Goal: Transaction & Acquisition: Purchase product/service

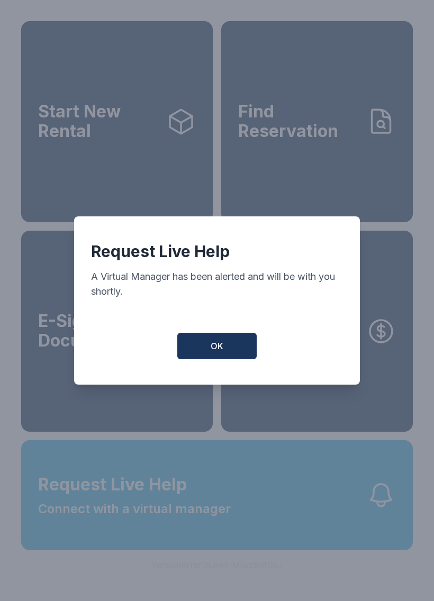
click at [208, 358] on button "OK" at bounding box center [216, 346] width 79 height 26
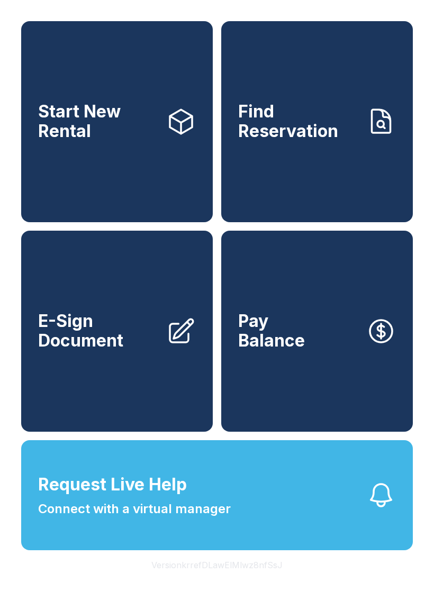
click at [320, 540] on button "Request Live Help Connect with a virtual manager" at bounding box center [217, 496] width 392 height 110
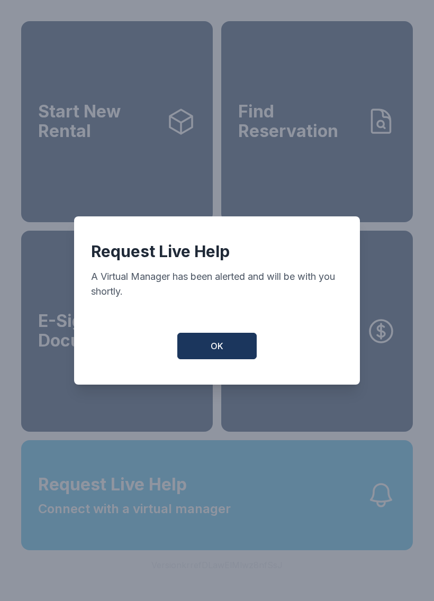
click at [235, 347] on button "OK" at bounding box center [216, 346] width 79 height 26
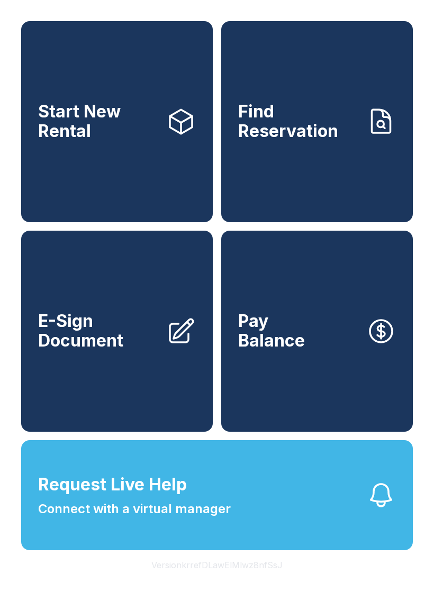
click at [204, 519] on span "Connect with a virtual manager" at bounding box center [134, 509] width 193 height 19
click at [256, 506] on button "Request Live Help Connect with a virtual manager" at bounding box center [217, 496] width 392 height 110
click at [259, 516] on button "Request Live Help Connect with a virtual manager" at bounding box center [217, 496] width 392 height 110
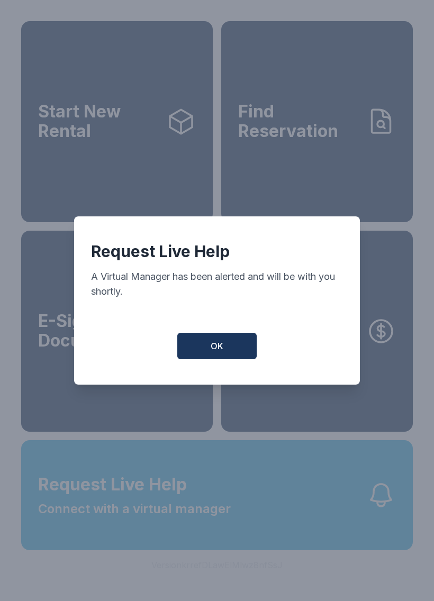
click at [224, 344] on button "OK" at bounding box center [216, 346] width 79 height 26
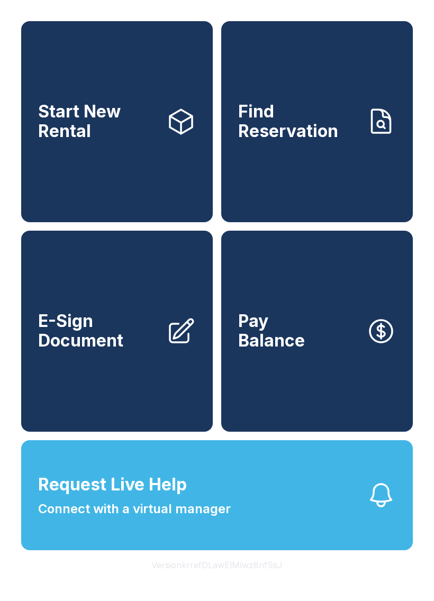
click at [129, 152] on link "Start New Rental" at bounding box center [117, 121] width 192 height 201
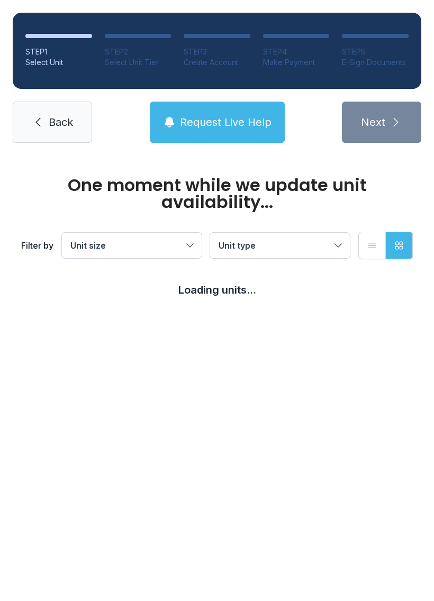
click at [194, 248] on button "Unit size" at bounding box center [132, 245] width 140 height 25
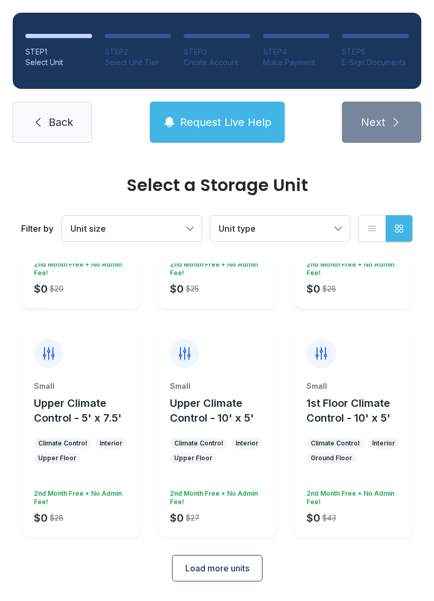
scroll to position [168, 0]
click at [212, 573] on span "Load more units" at bounding box center [217, 569] width 64 height 13
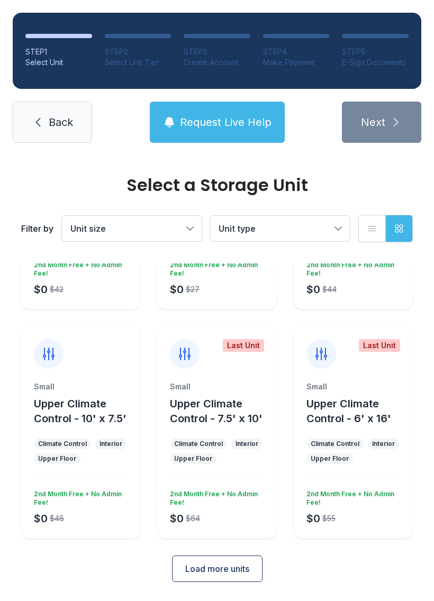
click at [224, 568] on span "Load more units" at bounding box center [217, 569] width 64 height 13
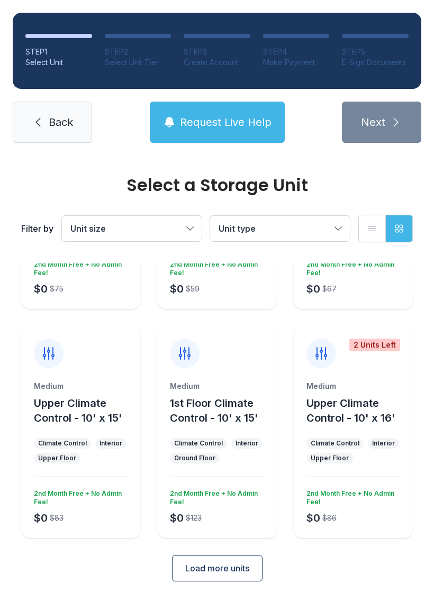
scroll to position [1085, 0]
click at [224, 576] on button "Load more units" at bounding box center [217, 569] width 91 height 26
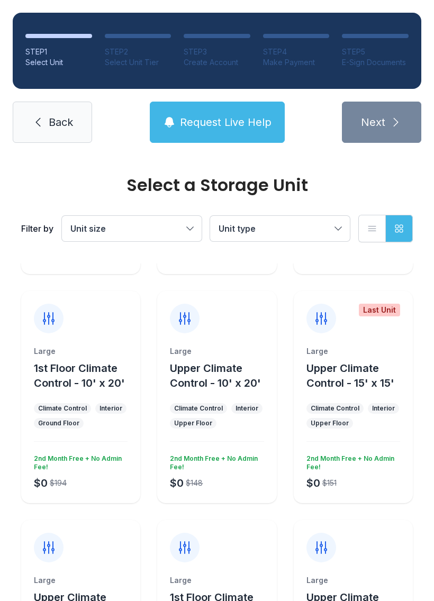
scroll to position [1374, 0]
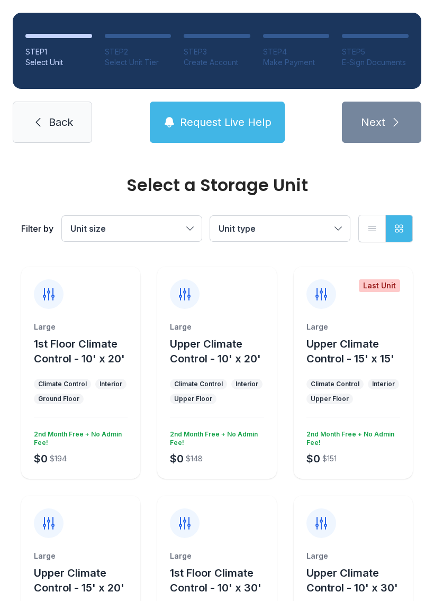
click at [88, 413] on div "Large 1st Floor Climate Control - 10' x 20' Climate Control Interior Ground Flo…" at bounding box center [80, 400] width 119 height 157
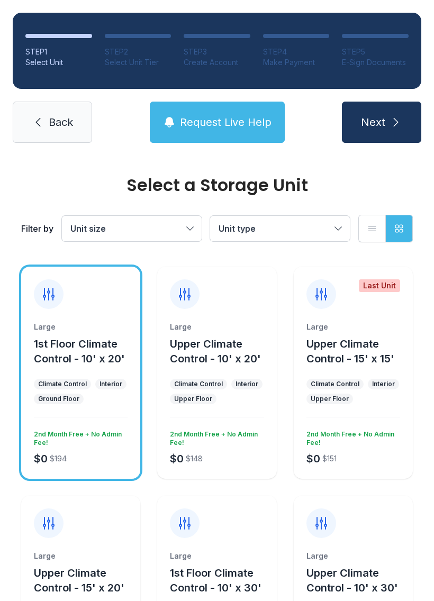
click at [390, 126] on icon "submit" at bounding box center [396, 122] width 13 height 13
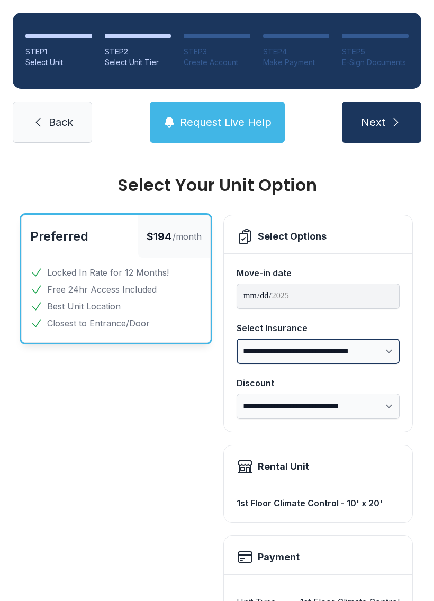
click at [389, 355] on select "**********" at bounding box center [318, 351] width 163 height 25
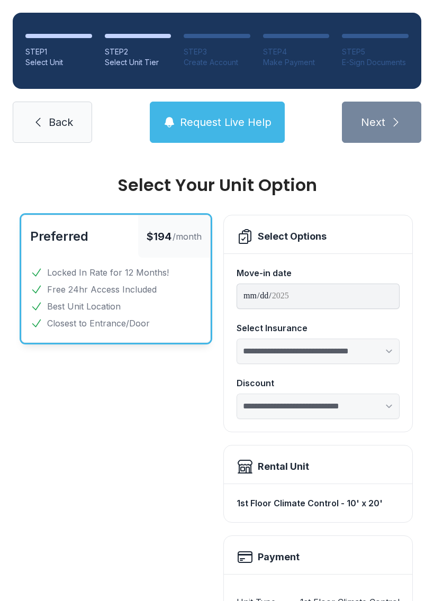
scroll to position [13, 0]
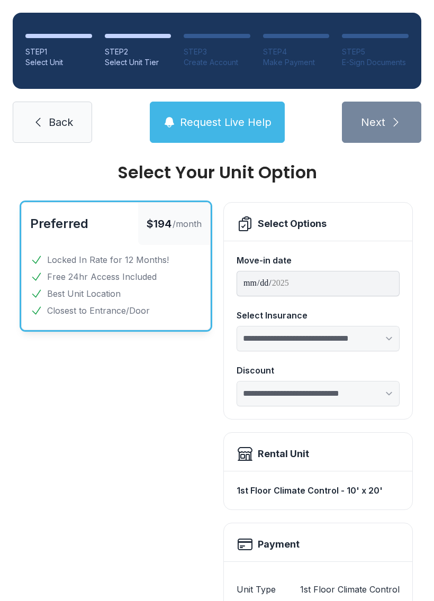
select select "*****"
